Goal: Task Accomplishment & Management: Manage account settings

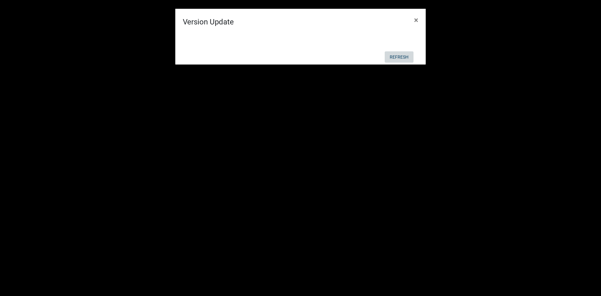
click at [392, 59] on button "Refresh" at bounding box center [399, 56] width 29 height 11
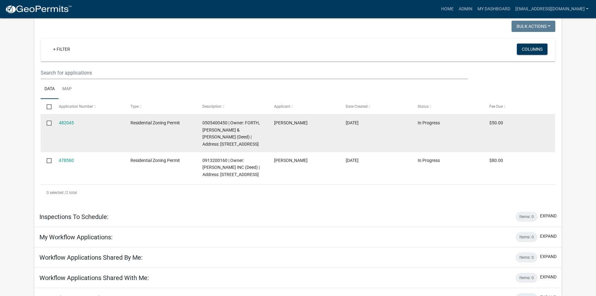
scroll to position [63, 0]
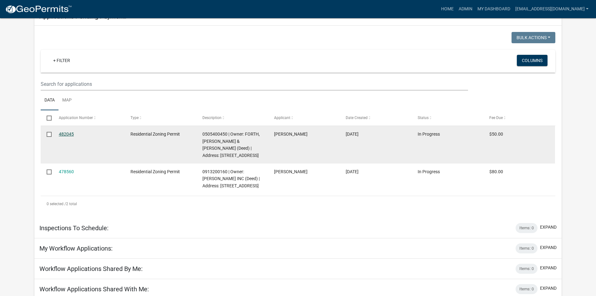
click at [72, 135] on link "482045" at bounding box center [66, 133] width 15 height 5
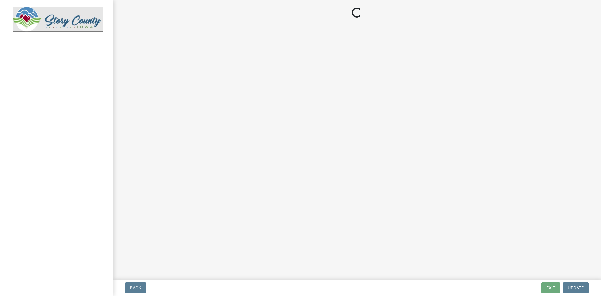
select select "3: 3"
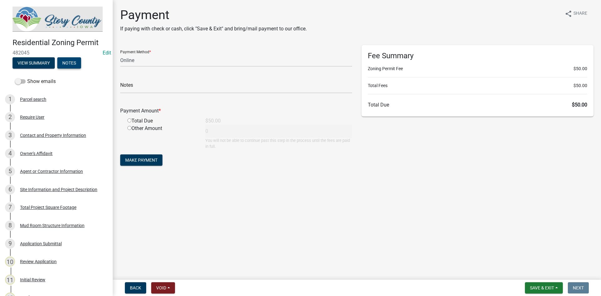
click at [63, 59] on button "Notes" at bounding box center [69, 62] width 24 height 11
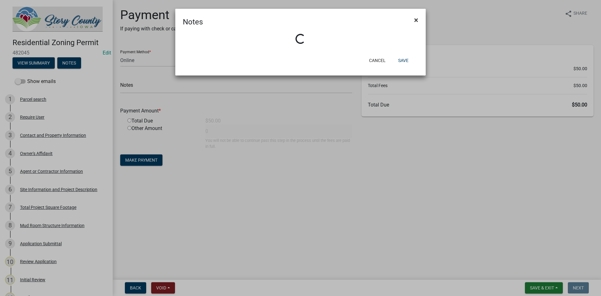
click at [418, 19] on span "×" at bounding box center [416, 20] width 4 height 9
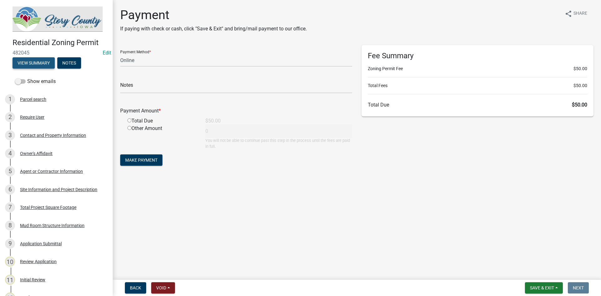
click at [27, 66] on button "View Summary" at bounding box center [34, 62] width 42 height 11
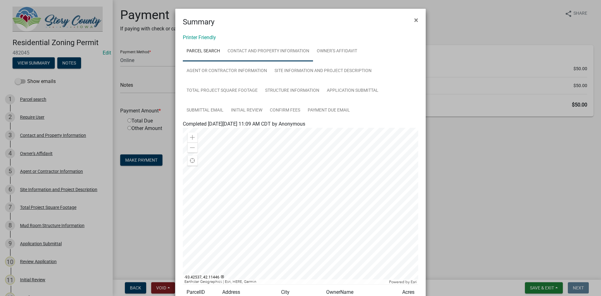
click at [275, 50] on link "Contact and Property Information" at bounding box center [268, 51] width 89 height 20
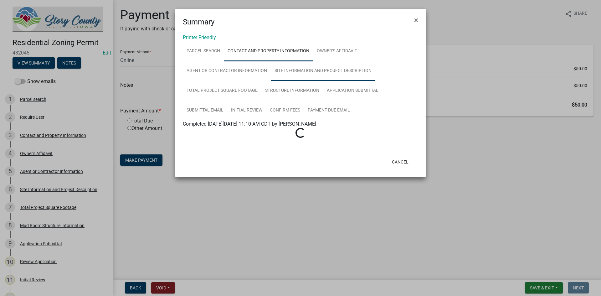
click at [283, 76] on link "Site Information and Project Description" at bounding box center [323, 71] width 105 height 20
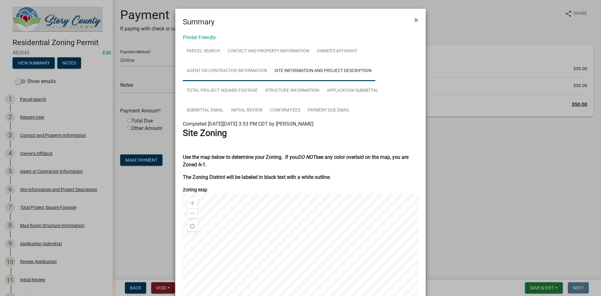
click at [235, 72] on link "Agent or Contractor Information" at bounding box center [227, 71] width 88 height 20
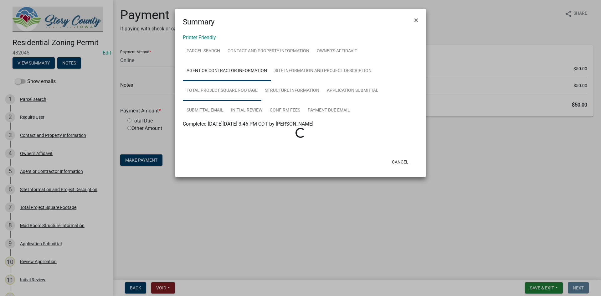
click at [228, 90] on link "Total Project Square Footage" at bounding box center [222, 91] width 79 height 20
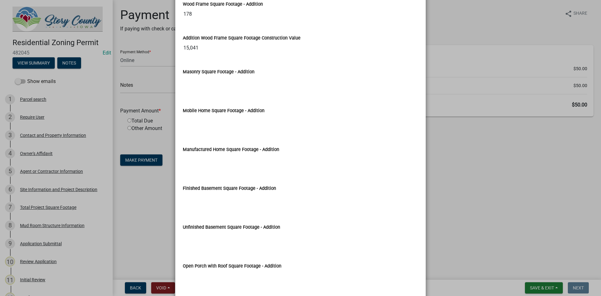
scroll to position [751, 0]
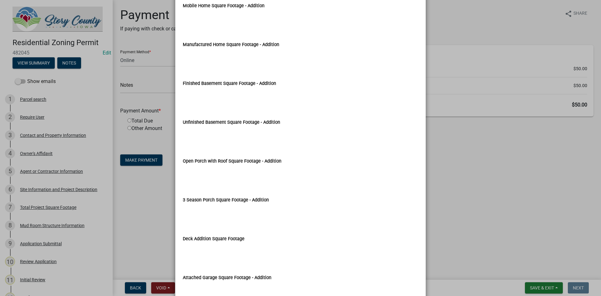
drag, startPoint x: 275, startPoint y: 85, endPoint x: 265, endPoint y: 84, distance: 10.1
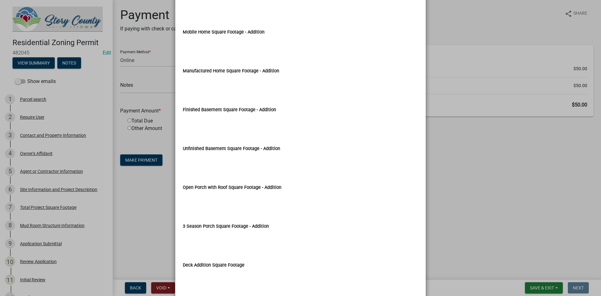
scroll to position [773, 0]
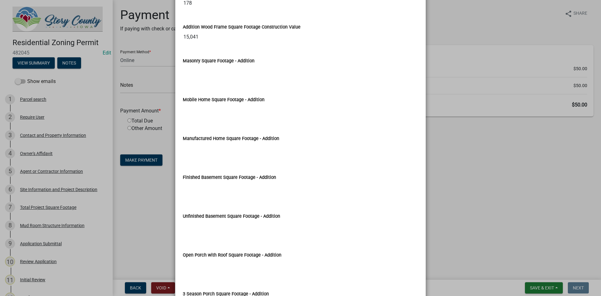
drag, startPoint x: 265, startPoint y: 84, endPoint x: 295, endPoint y: 51, distance: 44.1
click at [295, 51] on wm-data-entity-view-list "In the lines below, enter the square footage measurement totals for your propos…" at bounding box center [300, 208] width 235 height 1708
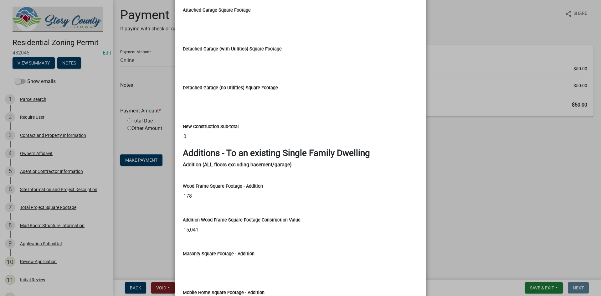
scroll to position [554, 0]
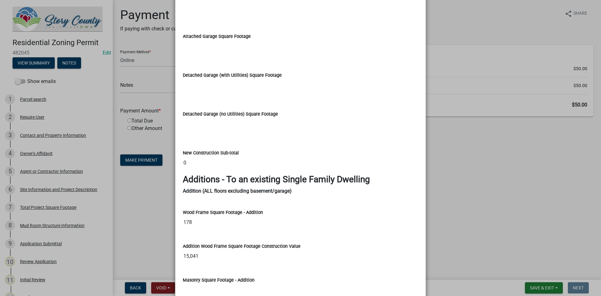
click at [486, 162] on ngb-modal-window "Summary × Printer Friendly Parcel search Contact and Property Information Owner…" at bounding box center [300, 148] width 601 height 296
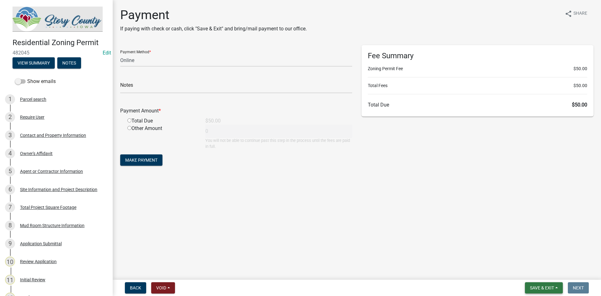
click at [553, 284] on button "Save & Exit" at bounding box center [544, 287] width 38 height 11
click at [542, 271] on button "Save & Exit" at bounding box center [538, 271] width 50 height 15
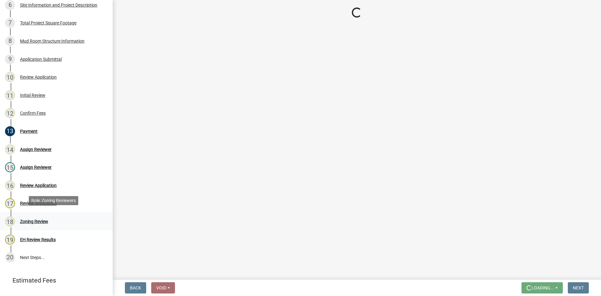
scroll to position [188, 0]
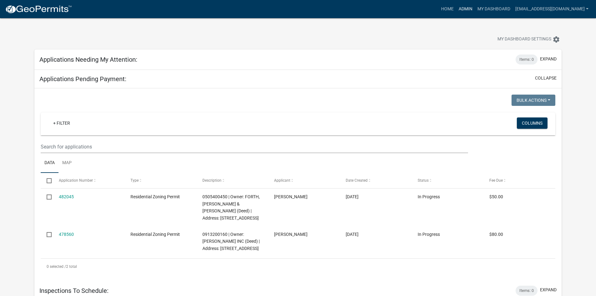
click at [456, 9] on link "Admin" at bounding box center [465, 9] width 19 height 12
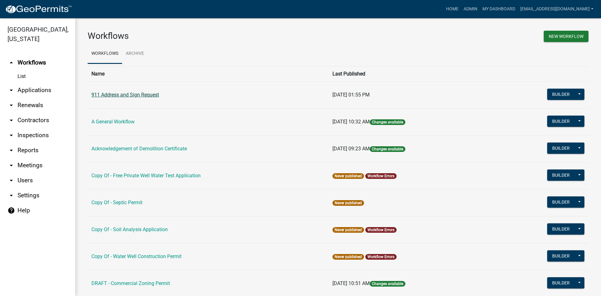
click at [128, 95] on link "911 Address and Sign Request" at bounding box center [125, 95] width 68 height 6
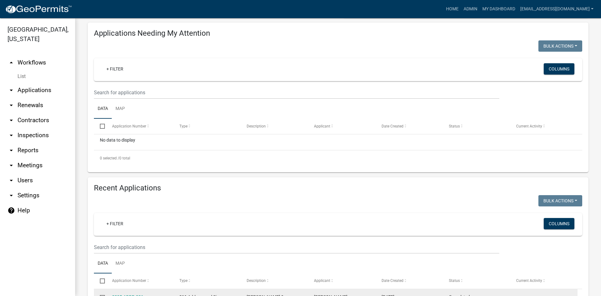
scroll to position [225, 0]
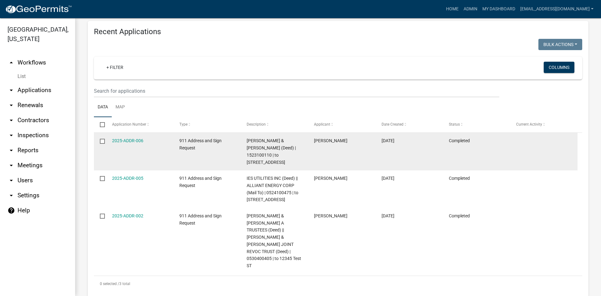
click at [104, 141] on input "checkbox" at bounding box center [102, 141] width 4 height 4
checkbox input "true"
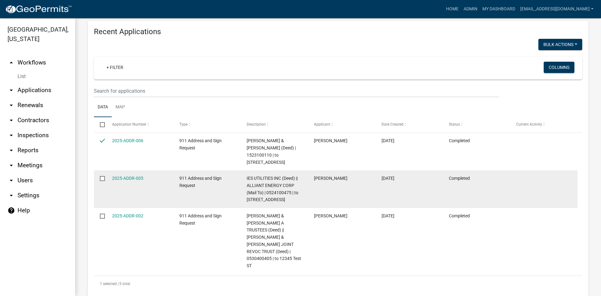
click at [104, 176] on input "checkbox" at bounding box center [102, 178] width 4 height 4
checkbox input "true"
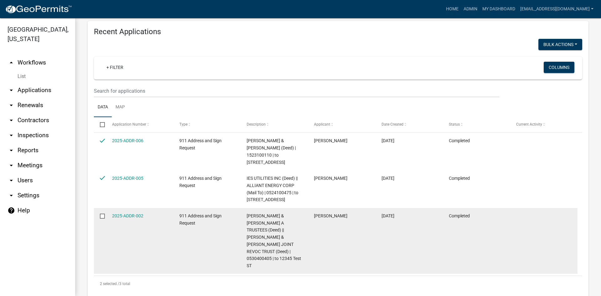
click at [100, 214] on input "checkbox" at bounding box center [102, 215] width 4 height 4
checkbox input "true"
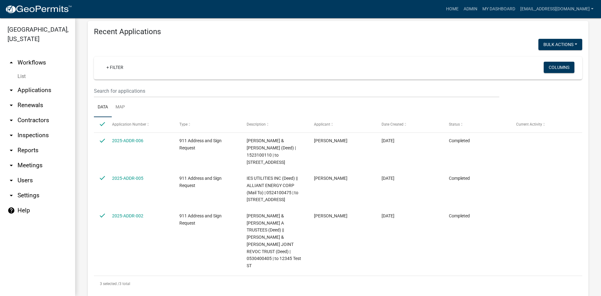
click at [564, 38] on div "Recent Applications Bulk Actions Void Expire Lock Withdraw + Filter Columns Dat…" at bounding box center [338, 159] width 501 height 277
click at [564, 47] on button "Bulk Actions" at bounding box center [560, 44] width 44 height 11
click at [485, 57] on div "+ Filter Columns" at bounding box center [338, 68] width 483 height 23
click at [102, 123] on input "checkbox" at bounding box center [102, 124] width 4 height 4
checkbox input "false"
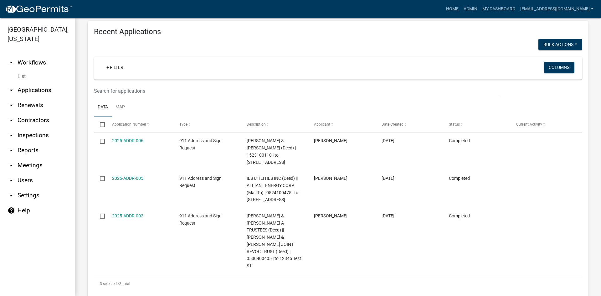
checkbox input "false"
click at [119, 106] on link "Map" at bounding box center [120, 107] width 17 height 20
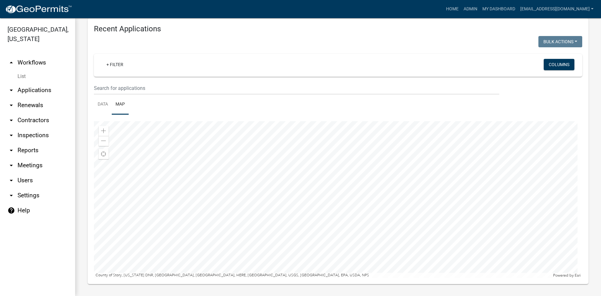
scroll to position [228, 0]
click at [97, 103] on link "Data" at bounding box center [103, 104] width 18 height 20
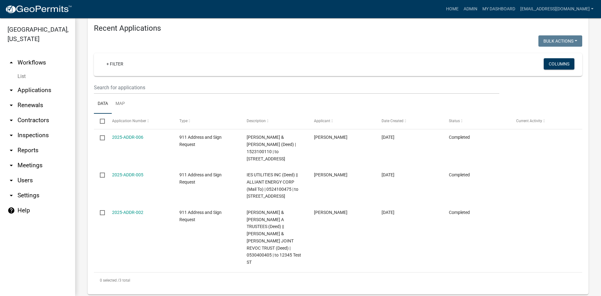
scroll to position [225, 0]
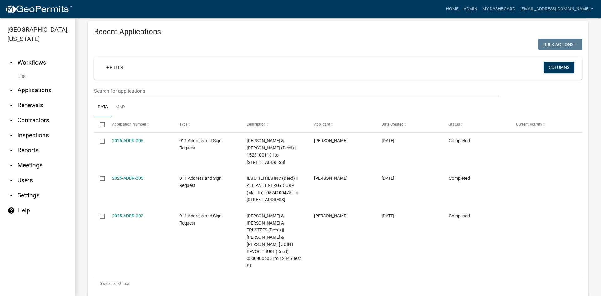
click at [38, 83] on link "arrow_drop_down Applications" at bounding box center [37, 90] width 75 height 15
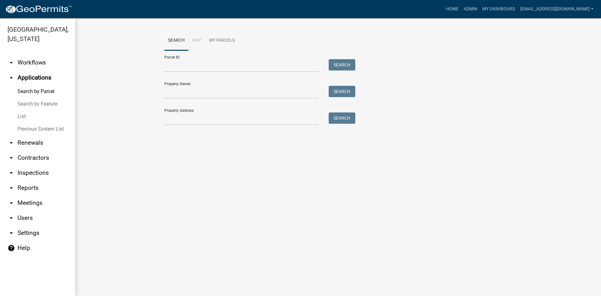
click at [31, 110] on link "List" at bounding box center [37, 116] width 75 height 13
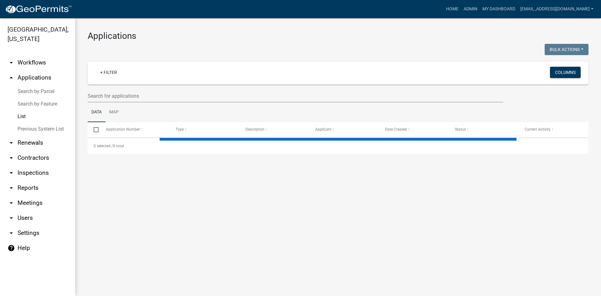
select select "3: 100"
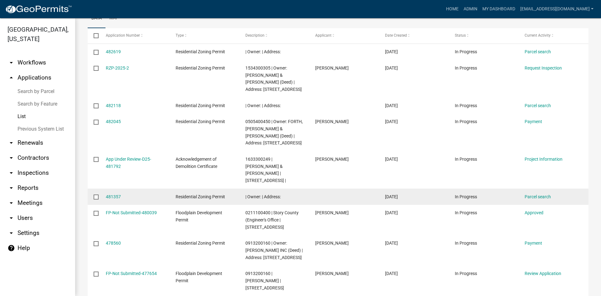
scroll to position [63, 0]
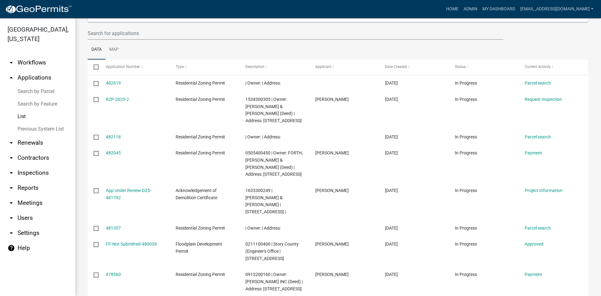
click at [552, 69] on span at bounding box center [553, 67] width 4 height 4
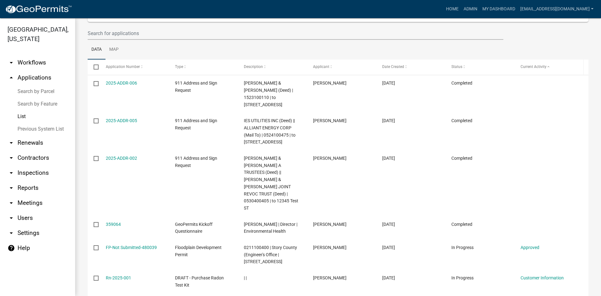
click at [547, 67] on span at bounding box center [549, 67] width 4 height 4
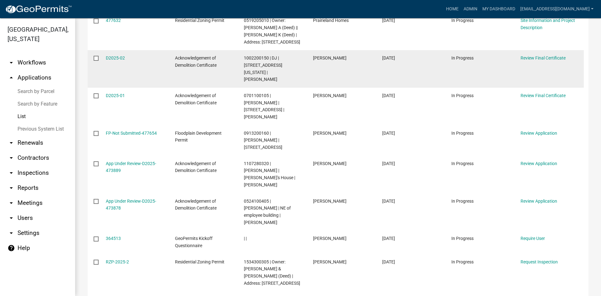
scroll to position [94, 0]
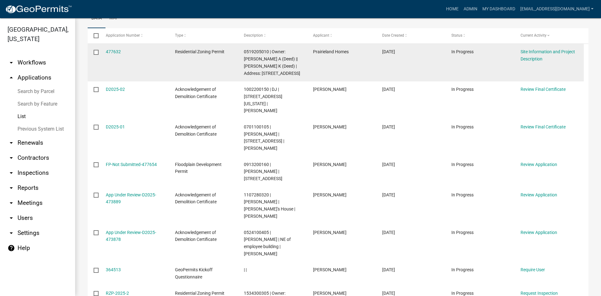
click at [94, 52] on input "checkbox" at bounding box center [96, 52] width 4 height 4
click at [97, 52] on input "checkbox" at bounding box center [96, 52] width 4 height 4
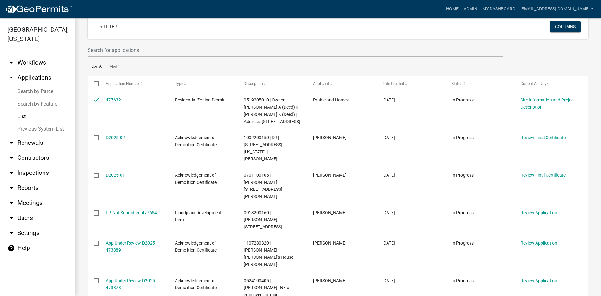
scroll to position [0, 0]
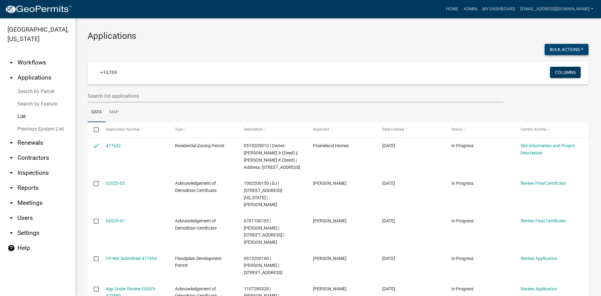
click at [563, 51] on button "Bulk Actions" at bounding box center [567, 49] width 44 height 11
click at [545, 64] on button "Void" at bounding box center [563, 65] width 50 height 15
checkbox input "false"
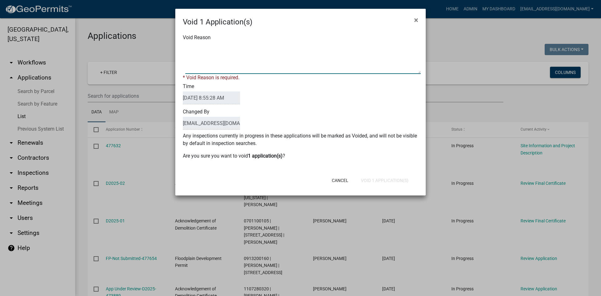
click at [236, 57] on textarea "Void Reason" at bounding box center [302, 58] width 235 height 31
type textarea "c"
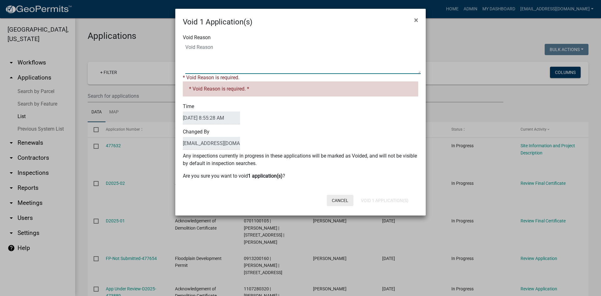
click at [338, 203] on div "Void 1 Application(s) × Void Reason * Void Reason is required. * Void Reason is…" at bounding box center [300, 112] width 250 height 207
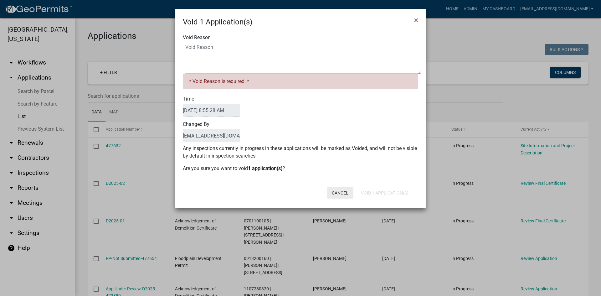
click at [339, 195] on button "Cancel" at bounding box center [340, 192] width 27 height 11
